Goal: Information Seeking & Learning: Learn about a topic

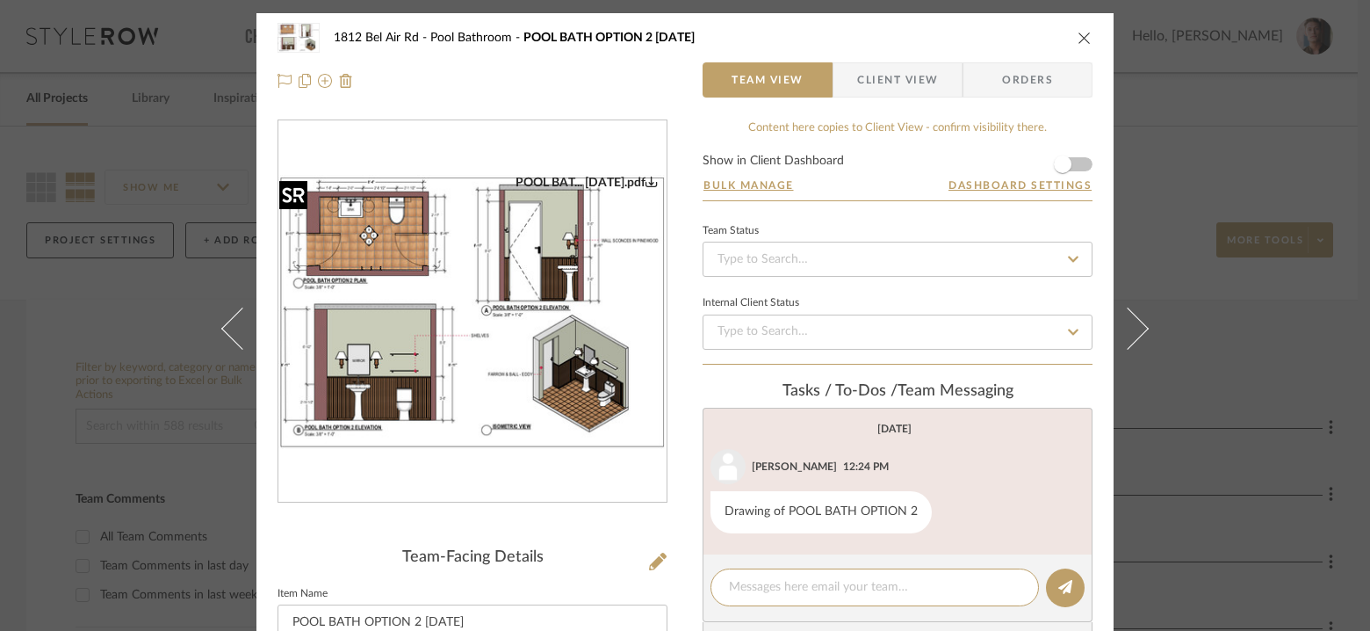
click at [518, 285] on img "0" at bounding box center [472, 312] width 388 height 274
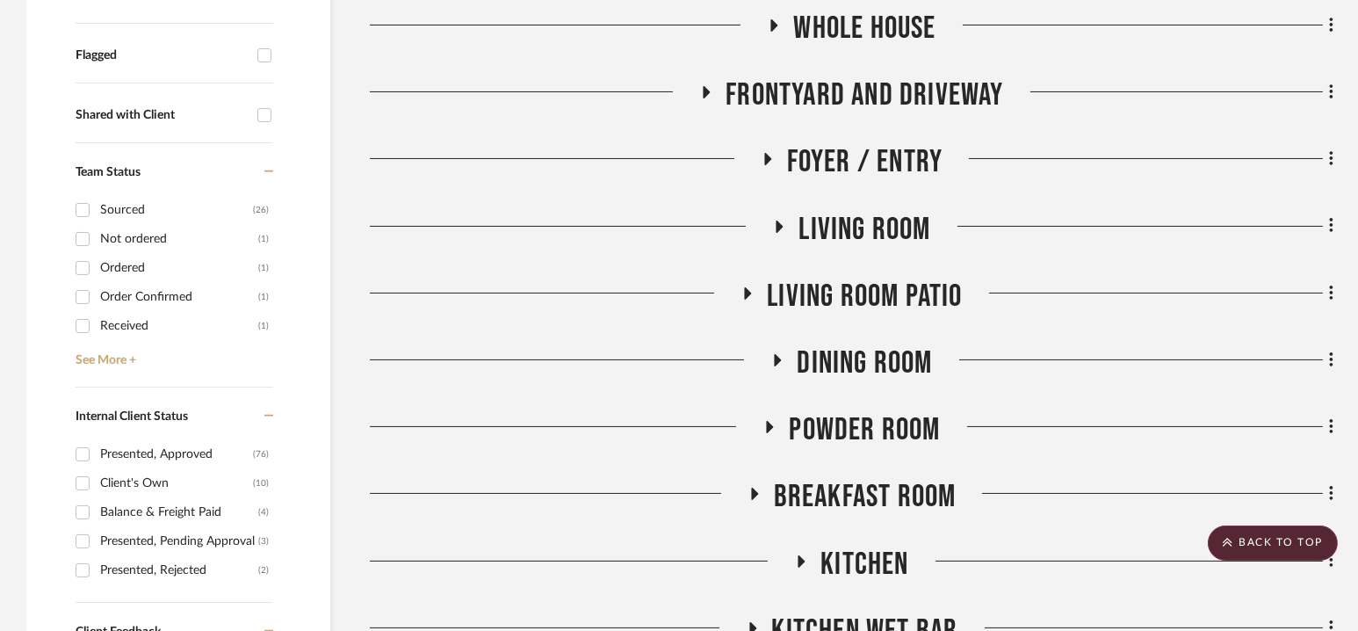
scroll to position [611, 0]
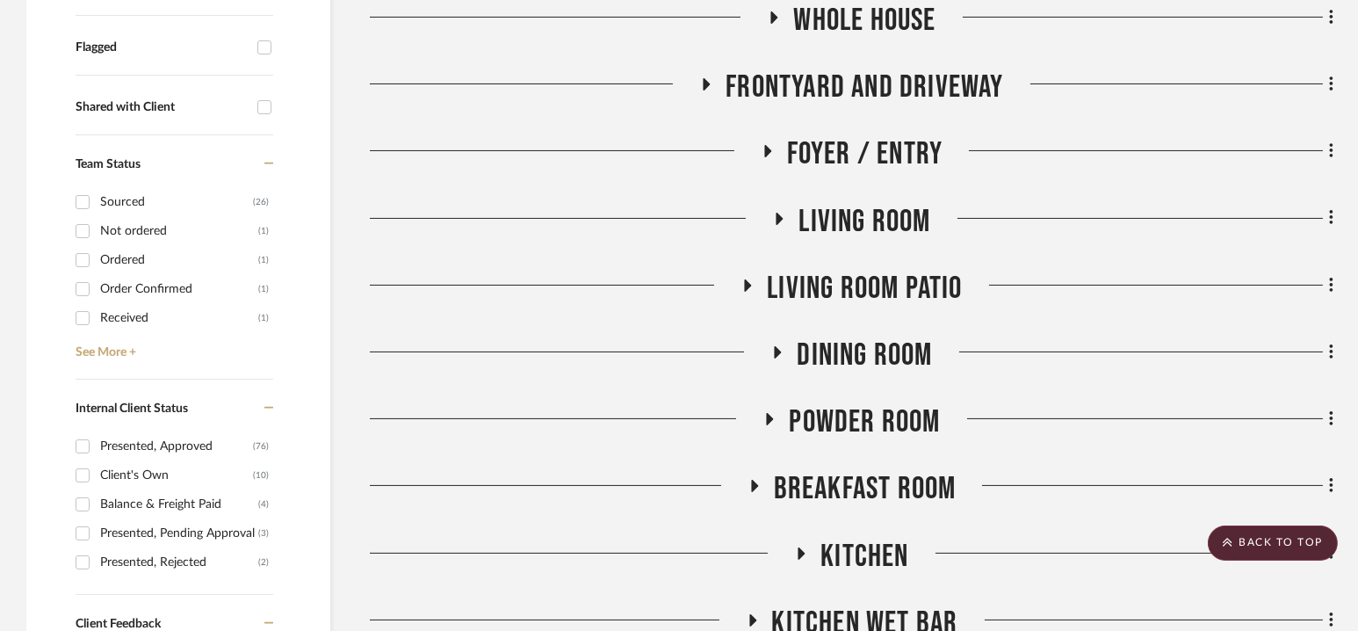
click at [851, 357] on span "Dining Room" at bounding box center [864, 355] width 135 height 38
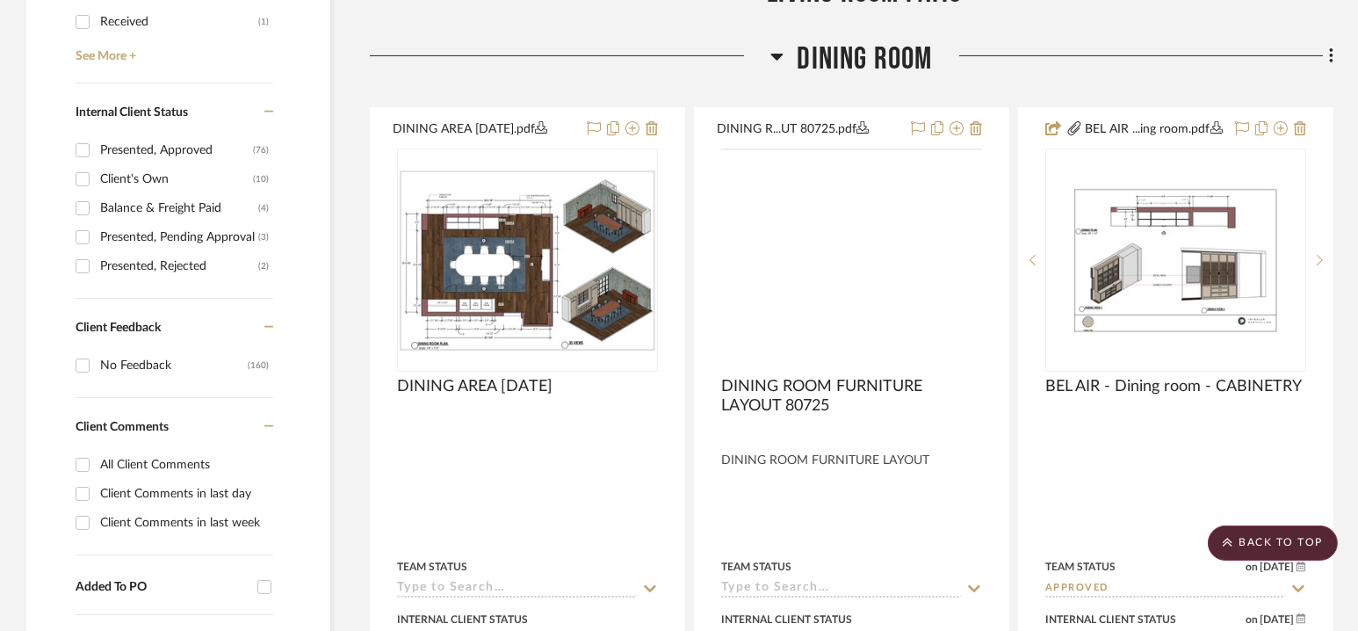
scroll to position [911, 0]
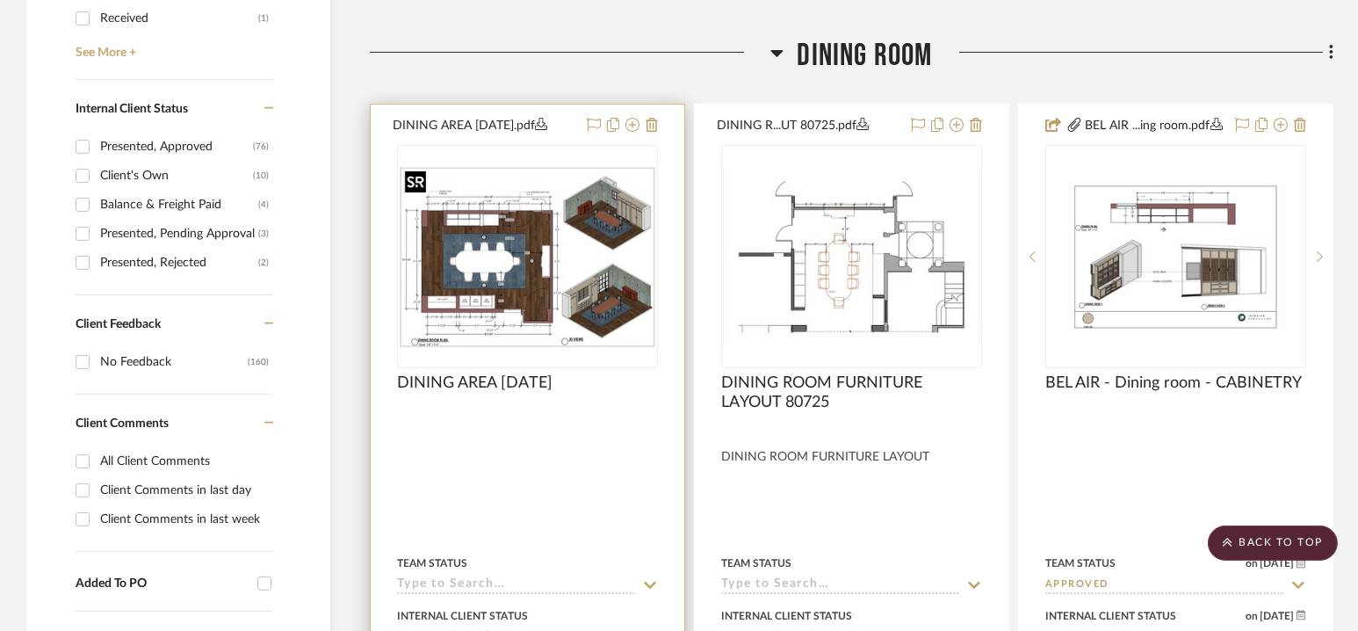
click at [488, 245] on img "0" at bounding box center [527, 257] width 257 height 182
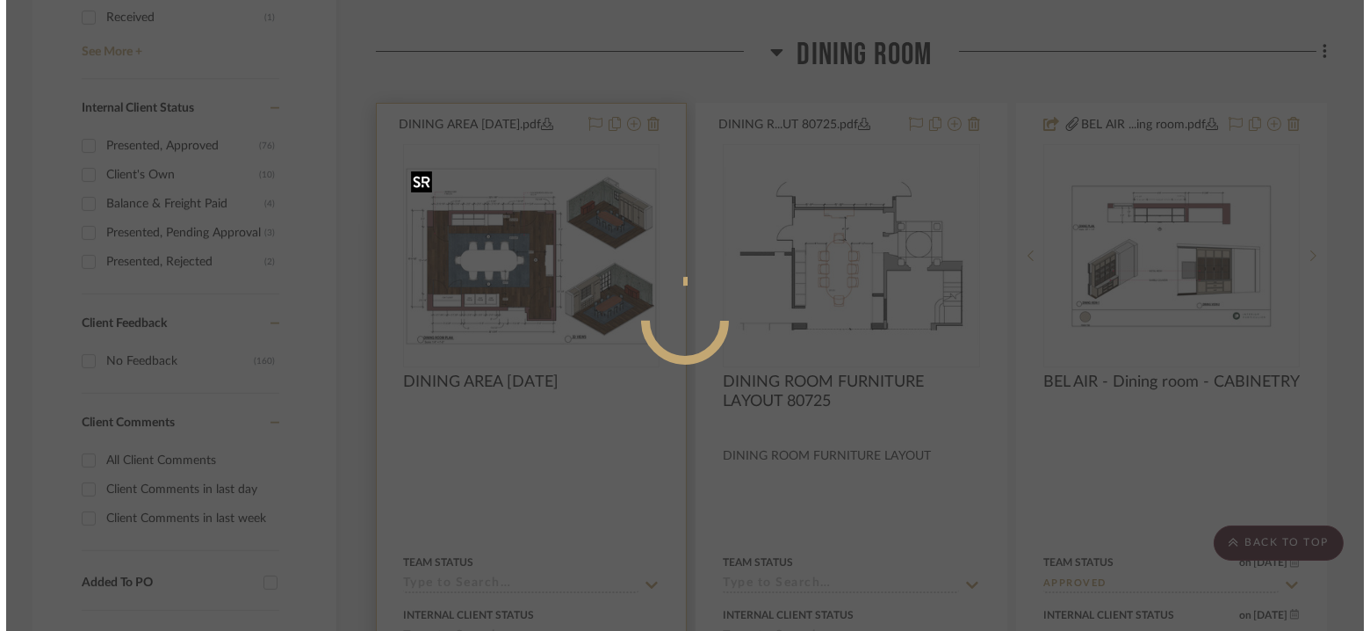
scroll to position [0, 0]
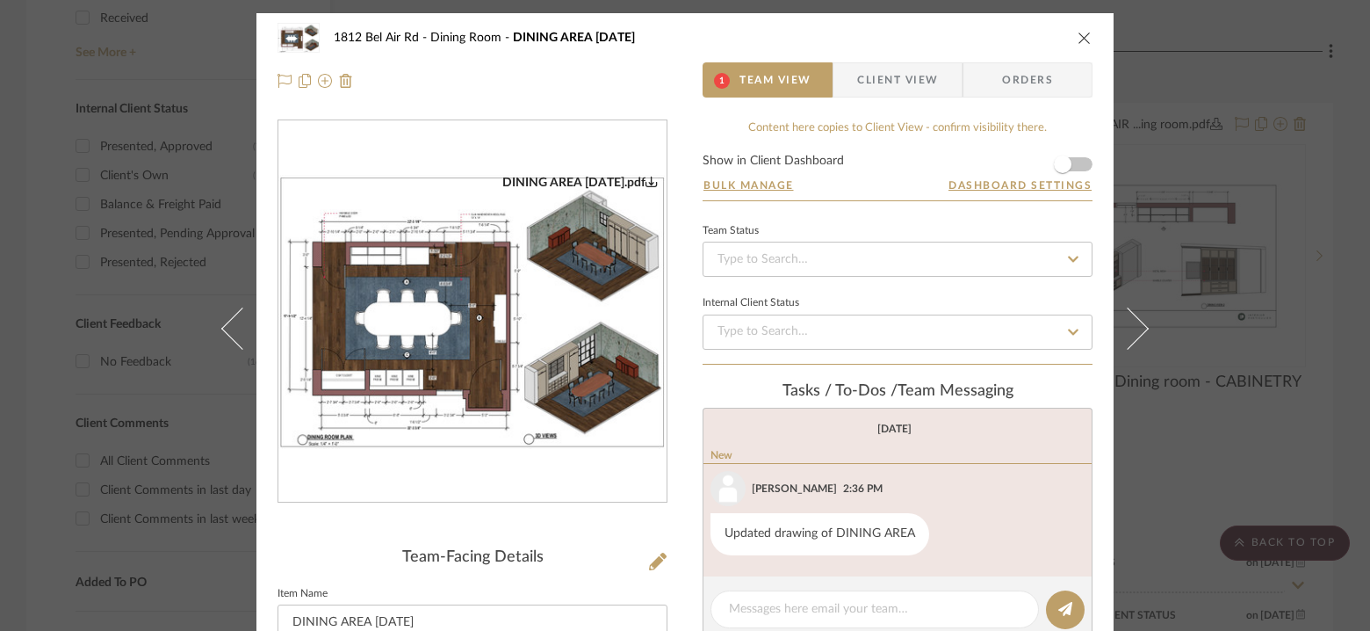
click at [566, 300] on img "0" at bounding box center [472, 312] width 388 height 274
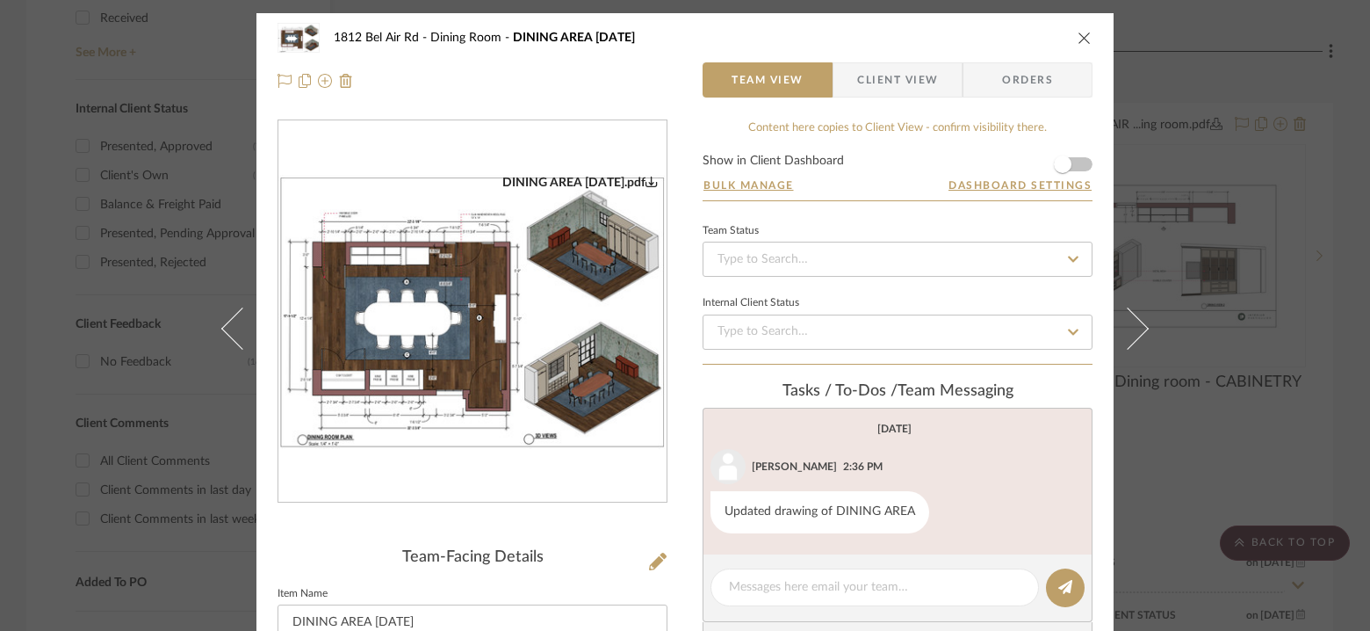
click at [1312, 328] on div "1812 Bel Air Rd Dining Room DINING AREA 8.29.25 Team View Client View Orders DI…" at bounding box center [685, 315] width 1370 height 631
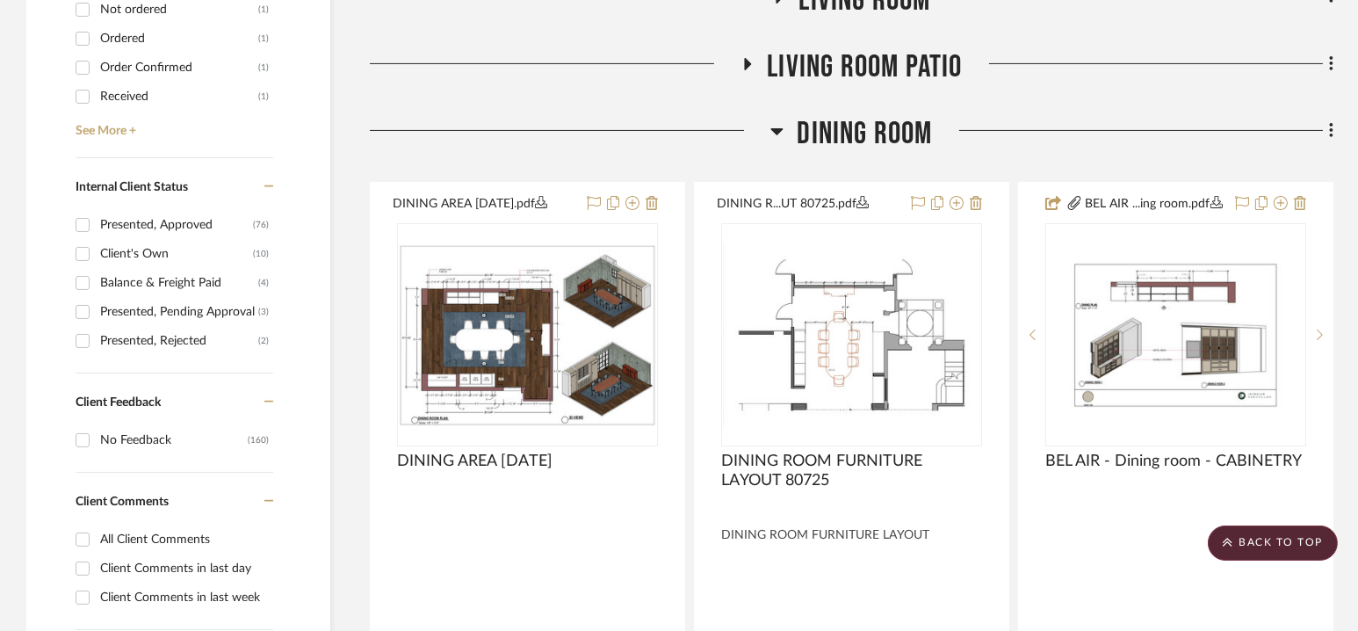
scroll to position [822, 0]
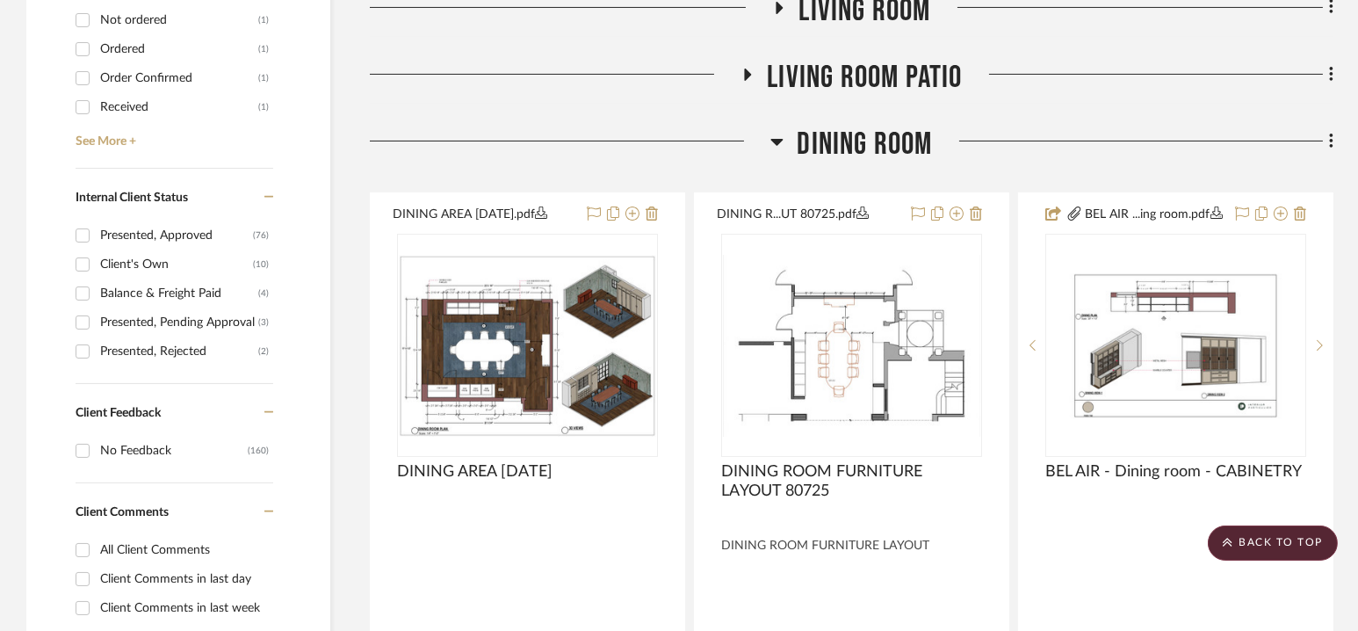
click at [861, 151] on span "Dining Room" at bounding box center [864, 145] width 135 height 38
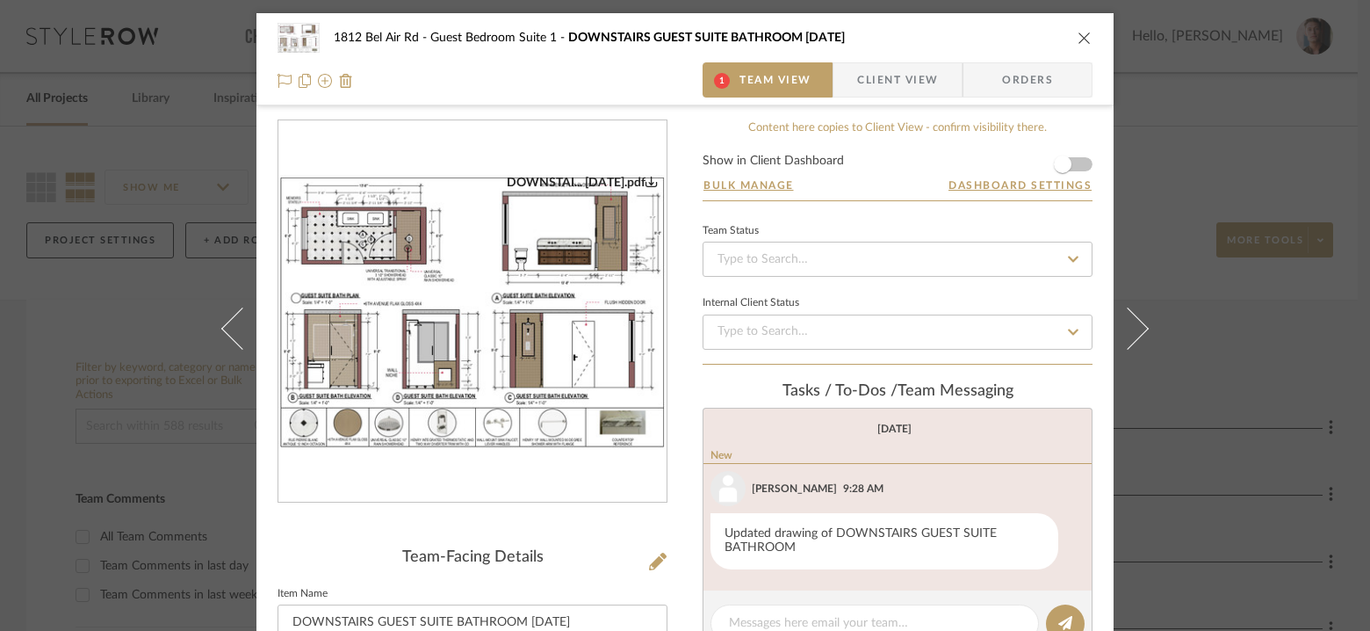
scroll to position [141, 0]
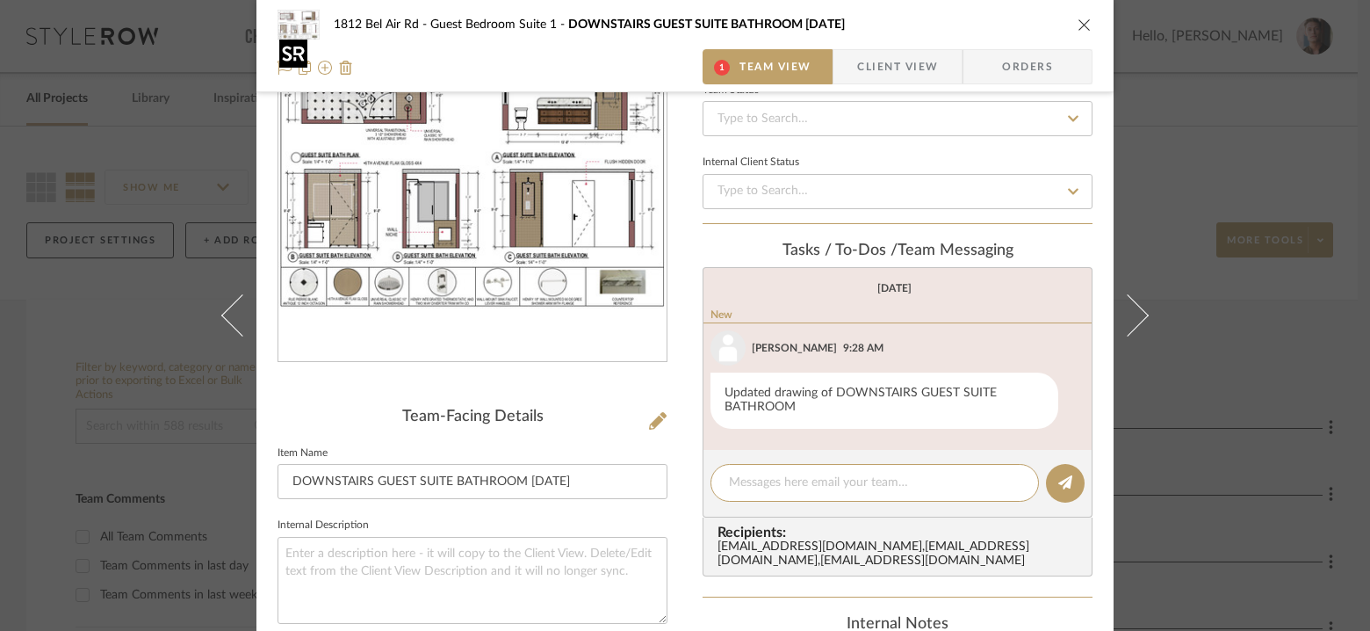
click at [461, 218] on img "0" at bounding box center [472, 171] width 388 height 274
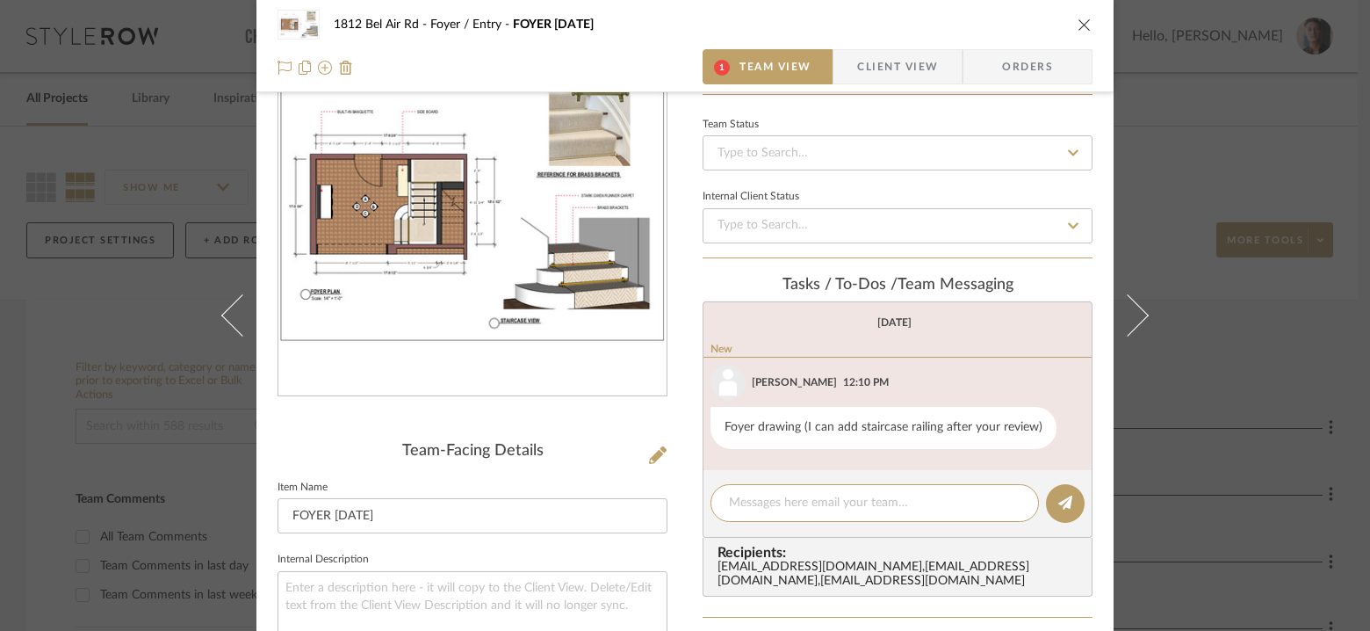
scroll to position [37, 0]
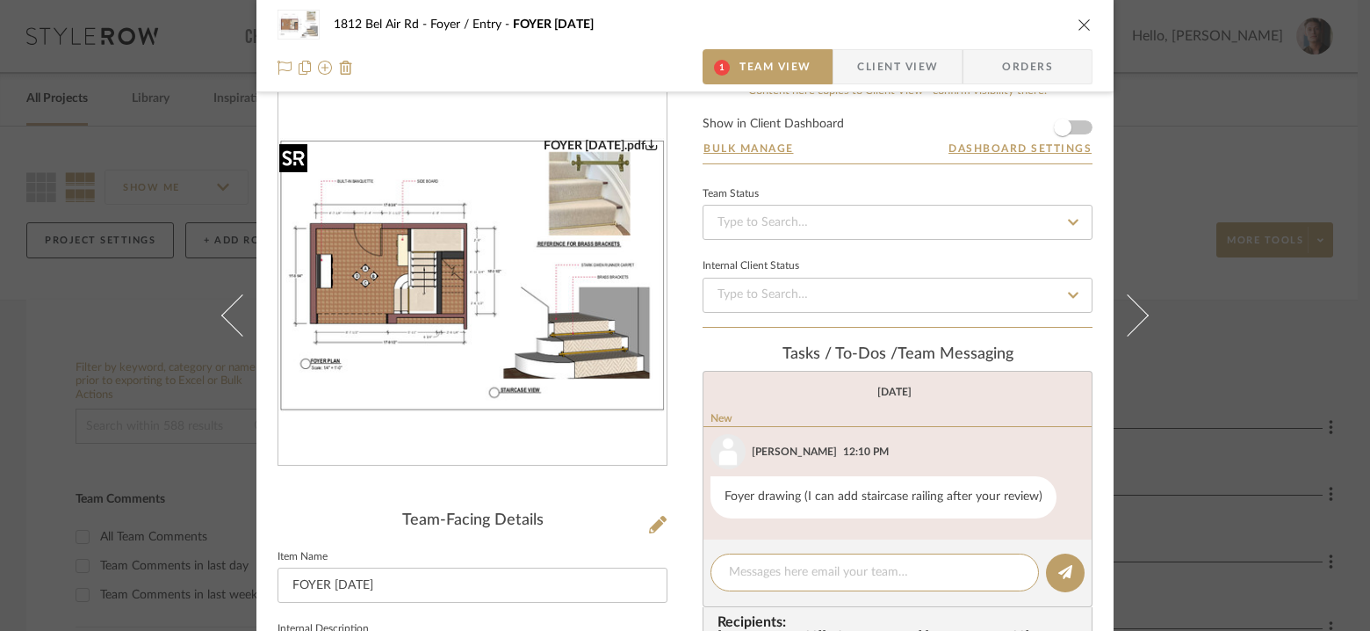
click at [547, 277] on img "0" at bounding box center [472, 275] width 388 height 274
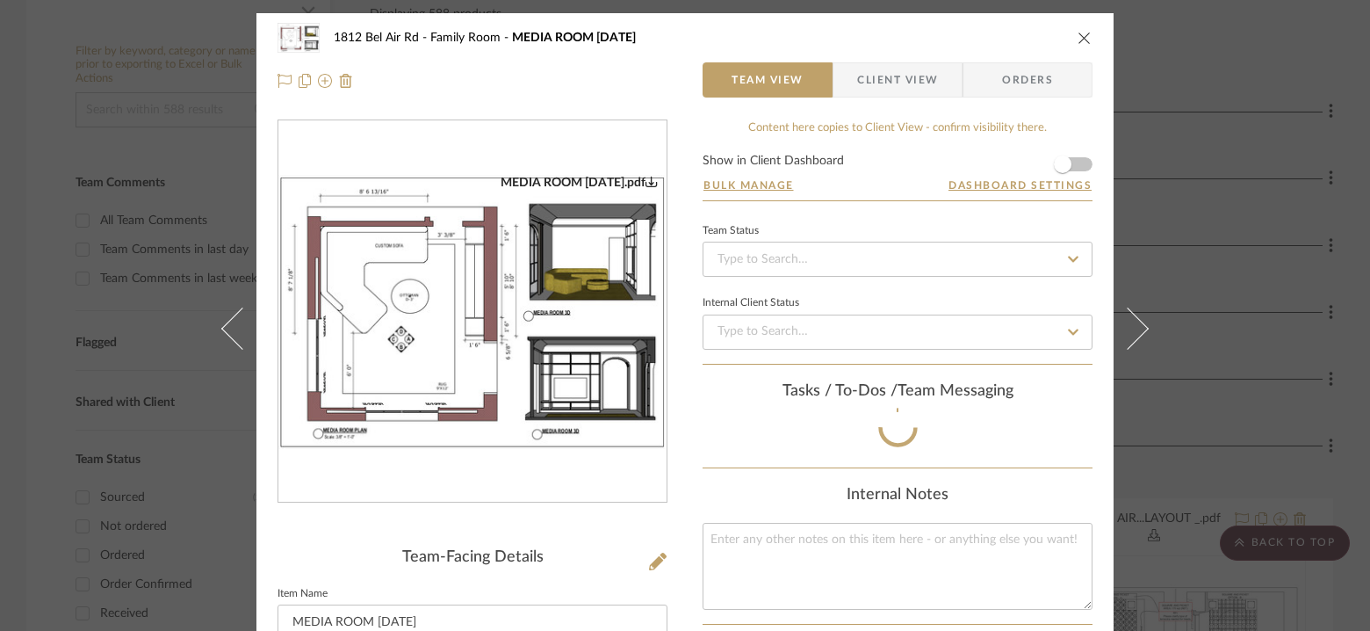
scroll to position [124, 0]
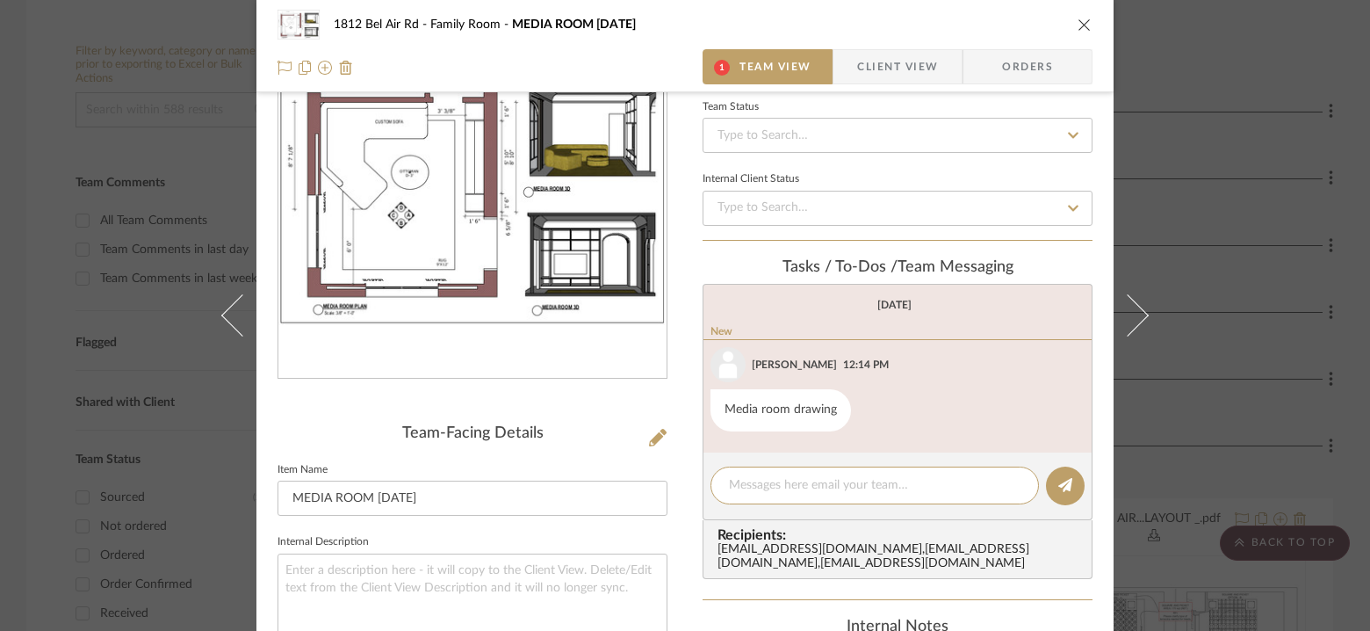
click at [528, 191] on img "0" at bounding box center [472, 188] width 388 height 274
